Goal: Information Seeking & Learning: Understand process/instructions

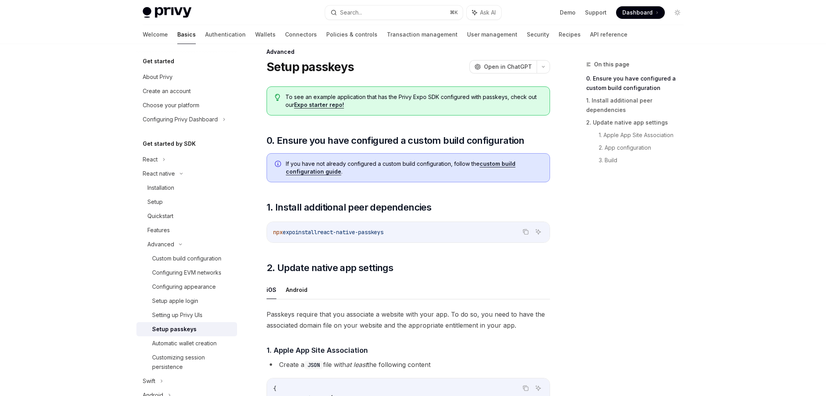
scroll to position [17, 0]
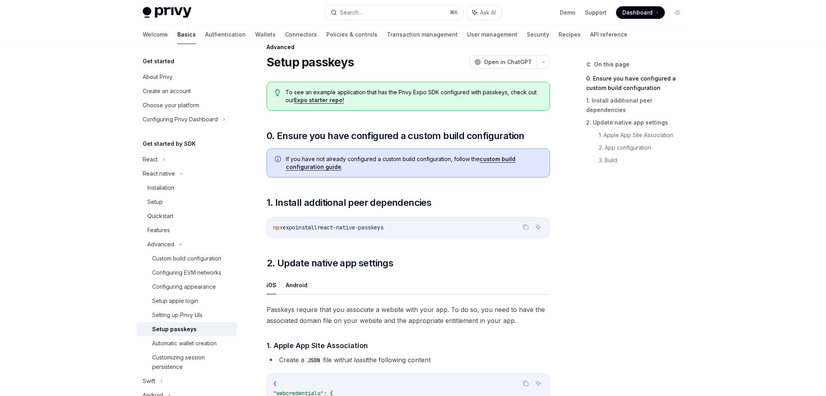
click at [504, 157] on link "custom build configuration guide" at bounding box center [401, 163] width 230 height 15
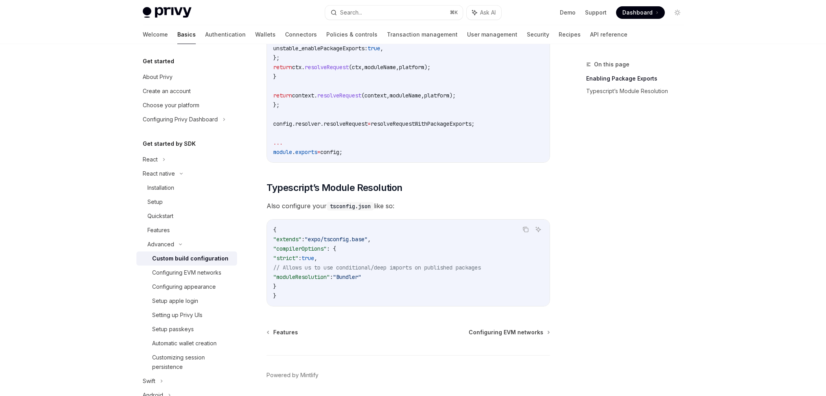
scroll to position [659, 0]
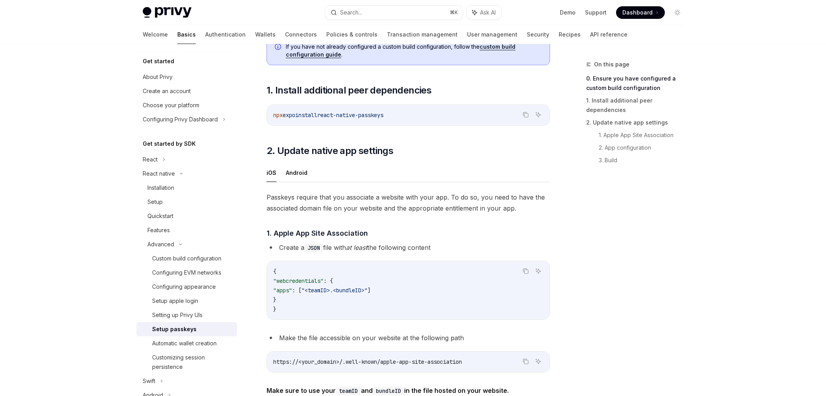
scroll to position [133, 0]
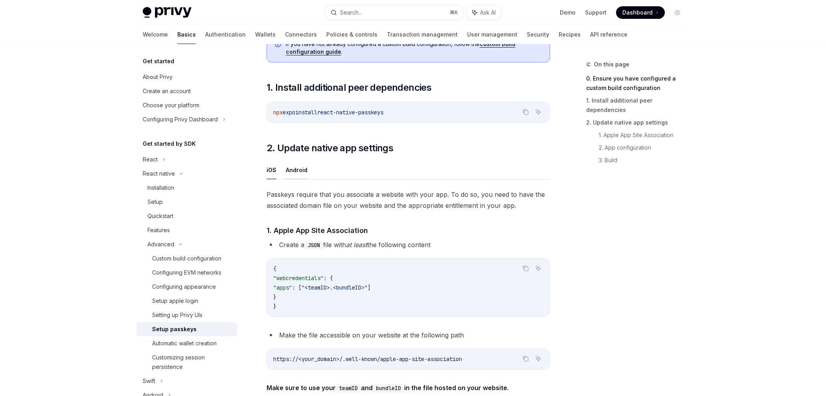
click at [297, 168] on button "Android" at bounding box center [297, 170] width 22 height 18
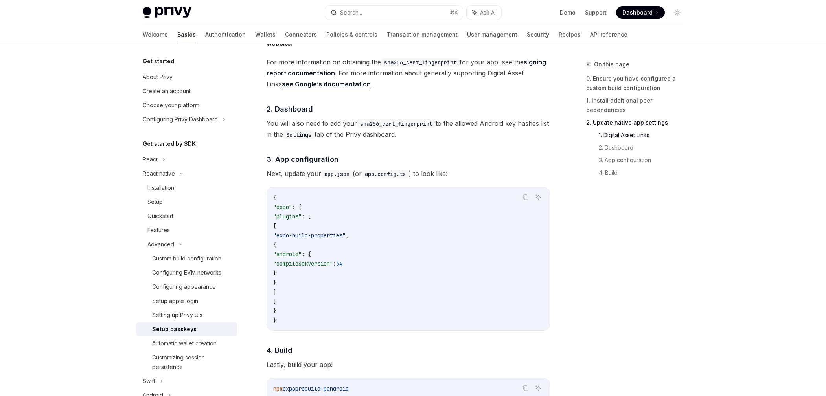
scroll to position [537, 0]
drag, startPoint x: 270, startPoint y: 176, endPoint x: 383, endPoint y: 176, distance: 113.3
click at [383, 176] on span "Next, update your app.json (or app.config.ts ) to look like:" at bounding box center [409, 172] width 284 height 11
click at [383, 176] on code "app.config.ts" at bounding box center [385, 172] width 47 height 9
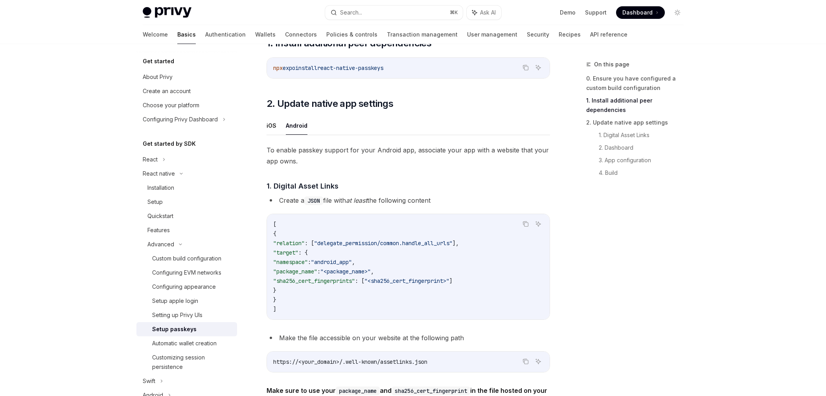
scroll to position [176, 0]
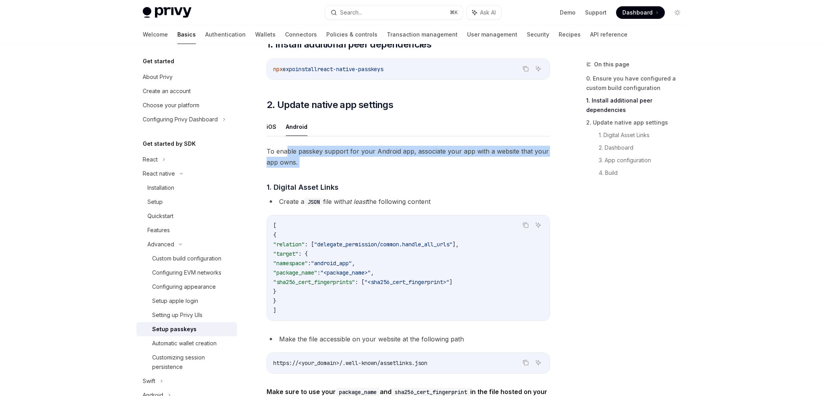
drag, startPoint x: 378, startPoint y: 168, endPoint x: 287, endPoint y: 152, distance: 92.7
click at [287, 151] on span "To enable passkey support for your Android app, associate your app with a websi…" at bounding box center [409, 157] width 284 height 22
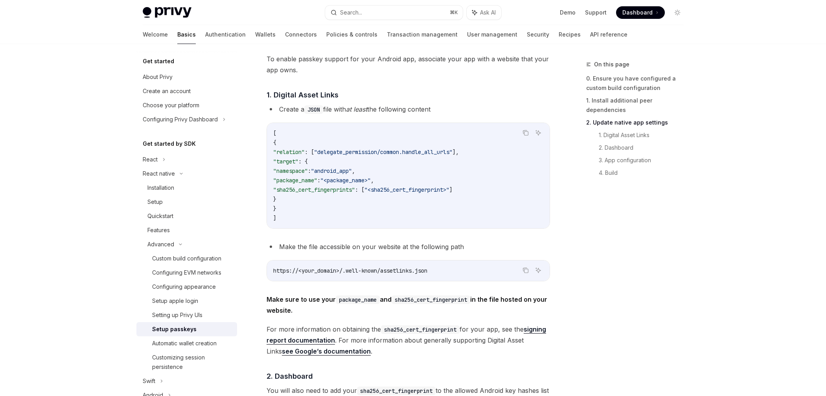
scroll to position [269, 0]
click at [422, 209] on code "[ { "relation" : [ "delegate_permission/common.handle_all_urls" ], "target" : {…" at bounding box center [408, 175] width 270 height 94
drag, startPoint x: 452, startPoint y: 268, endPoint x: 343, endPoint y: 273, distance: 108.7
click at [343, 273] on code "https://<your_domain>/.well-known/assetlinks.json" at bounding box center [408, 269] width 270 height 9
copy span "/.well-known/assetlinks.json"
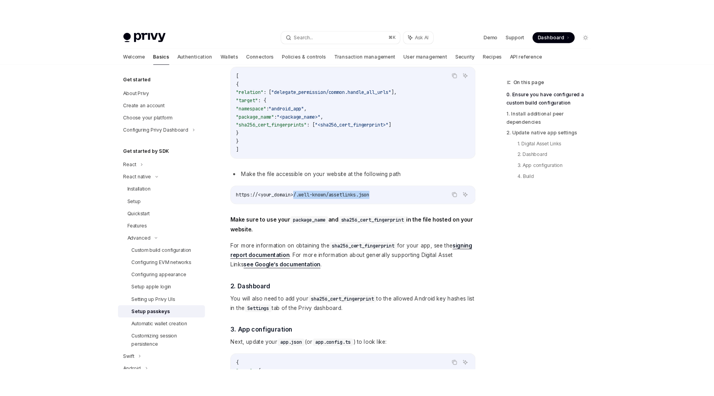
scroll to position [0, 0]
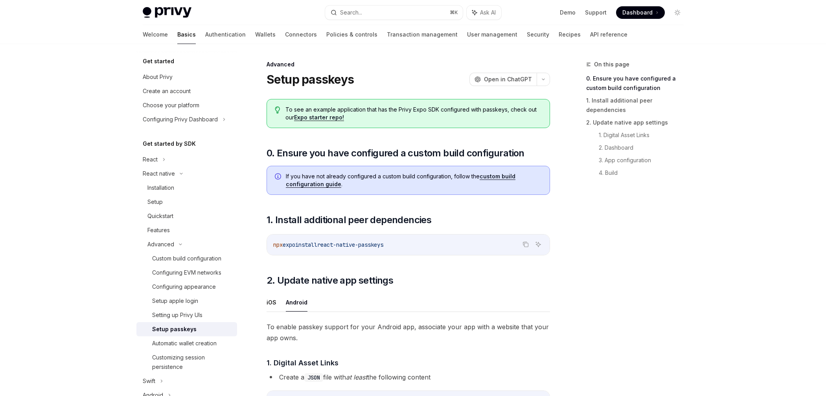
type textarea "*"
